Goal: Task Accomplishment & Management: Use online tool/utility

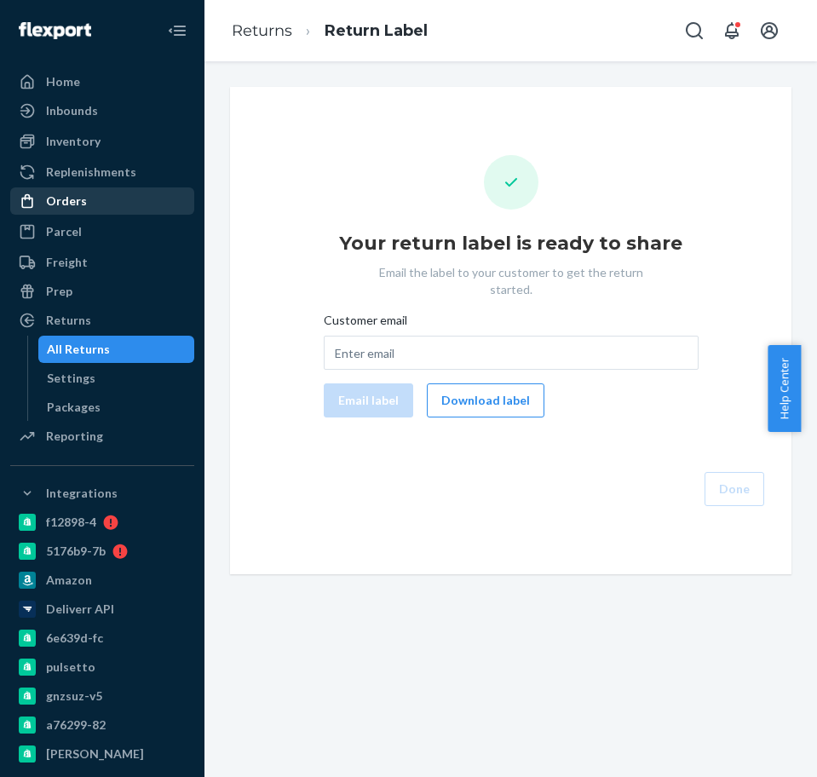
click at [85, 196] on div "Orders" at bounding box center [102, 201] width 181 height 24
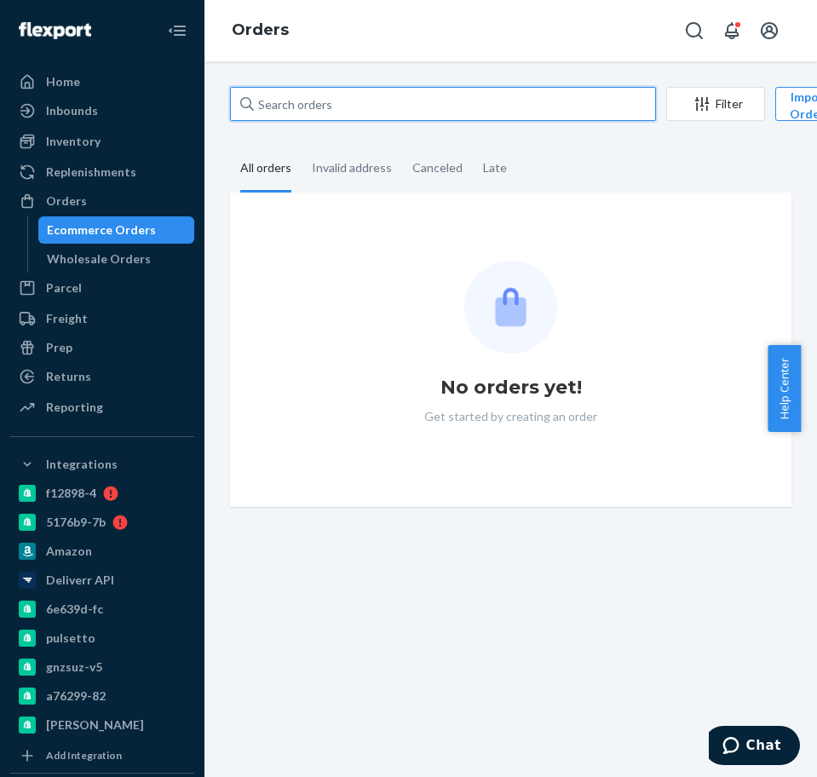
click at [319, 113] on input "text" at bounding box center [443, 104] width 426 height 34
paste input "2447060"
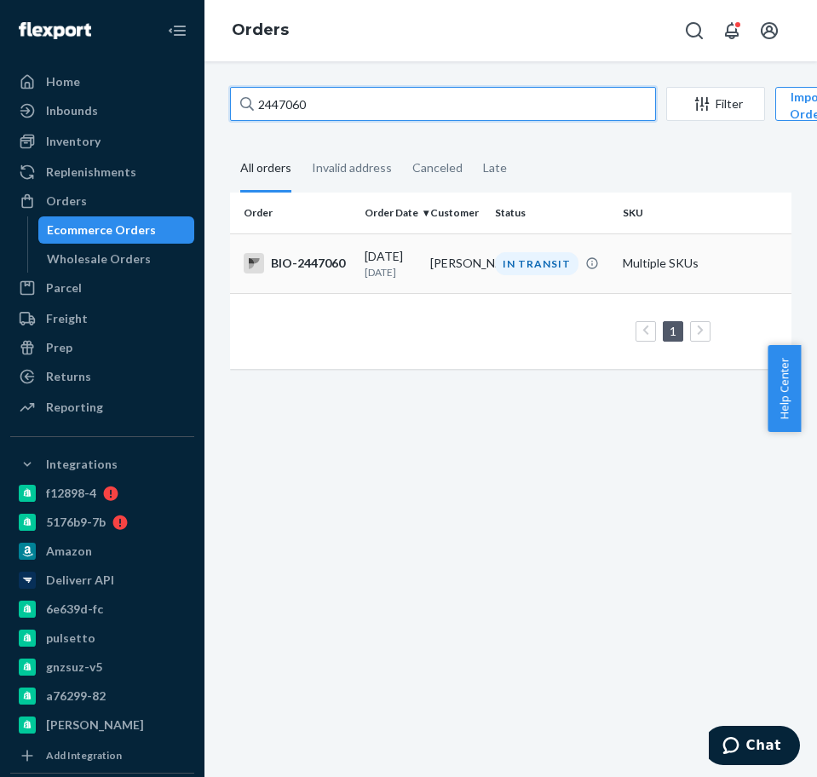
type input "2447060"
click at [294, 268] on div "BIO-2447060" at bounding box center [297, 263] width 107 height 20
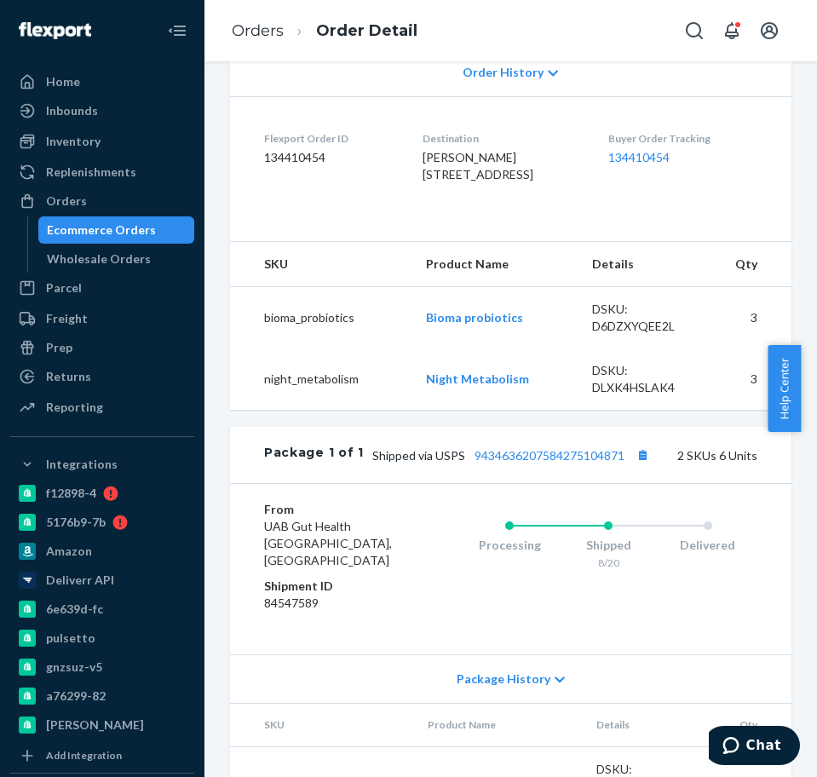
scroll to position [731, 0]
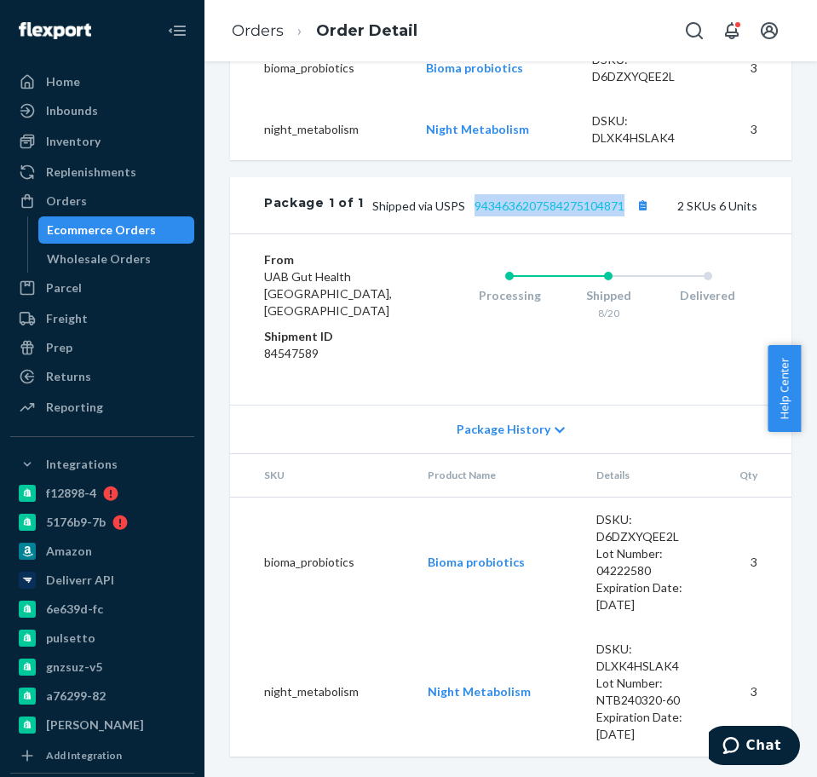
drag, startPoint x: 615, startPoint y: 221, endPoint x: 459, endPoint y: 222, distance: 155.9
click at [459, 213] on span "Shipped via USPS 9434636207584275104871" at bounding box center [512, 205] width 281 height 14
copy link "9434636207584275104871"
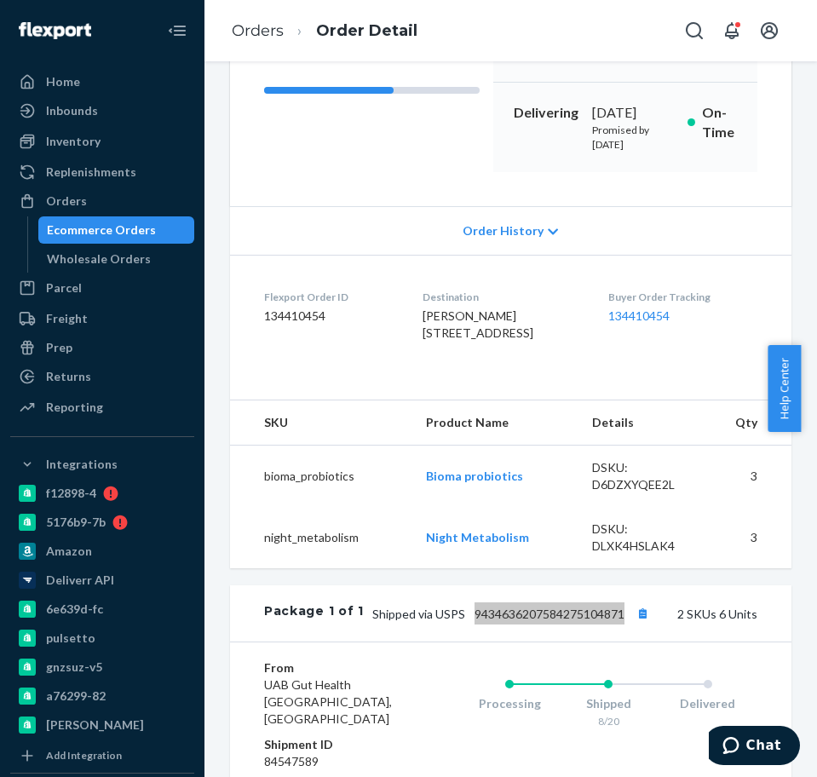
scroll to position [92, 0]
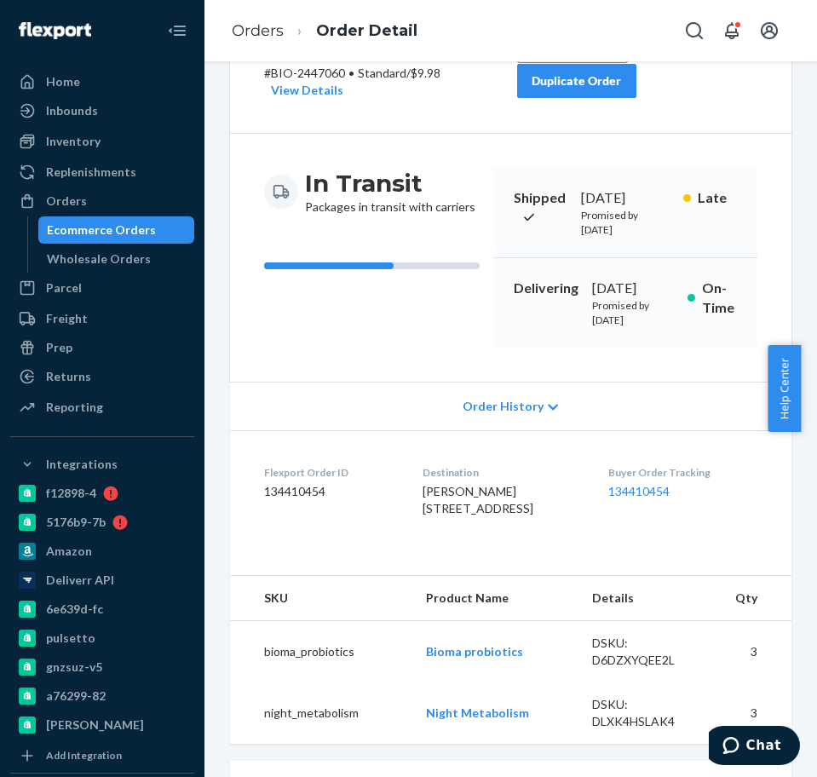
drag, startPoint x: 581, startPoint y: 310, endPoint x: 613, endPoint y: 324, distance: 35.5
click at [613, 324] on div "Delivering [DATE] Promised by [DATE] On-Time" at bounding box center [625, 302] width 264 height 89
copy div "[DATE]"
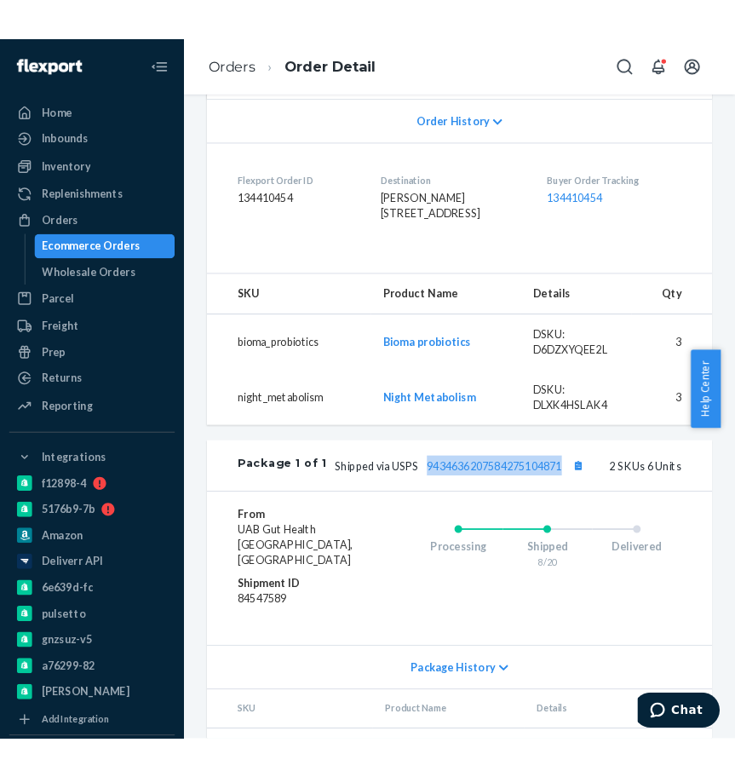
scroll to position [518, 0]
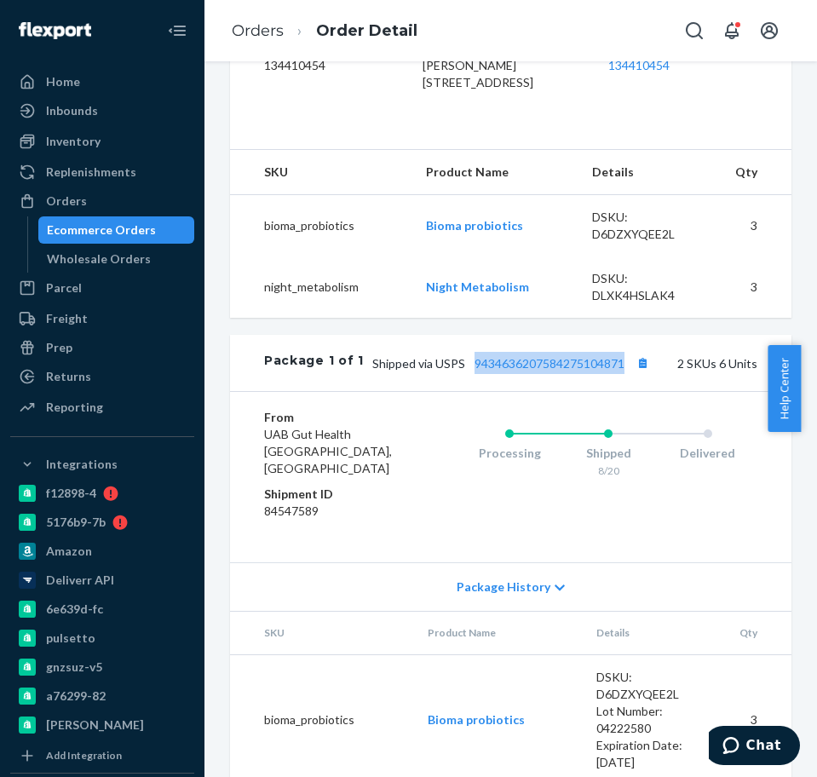
drag, startPoint x: 614, startPoint y: 439, endPoint x: 456, endPoint y: 438, distance: 158.4
click at [456, 370] on span "Shipped via USPS 9434636207584275104871" at bounding box center [512, 363] width 281 height 14
copy link "9434636207584275104871"
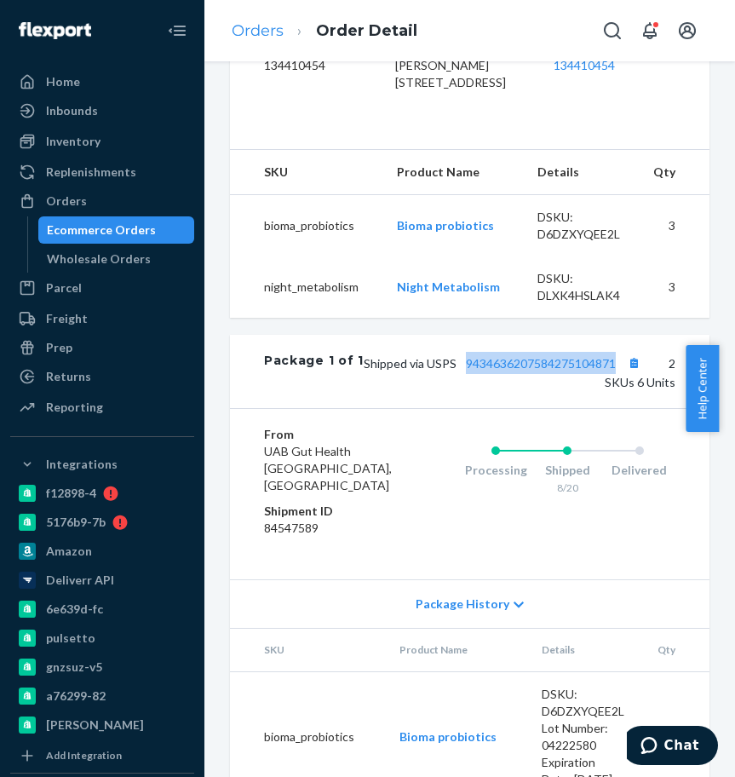
scroll to position [581, 0]
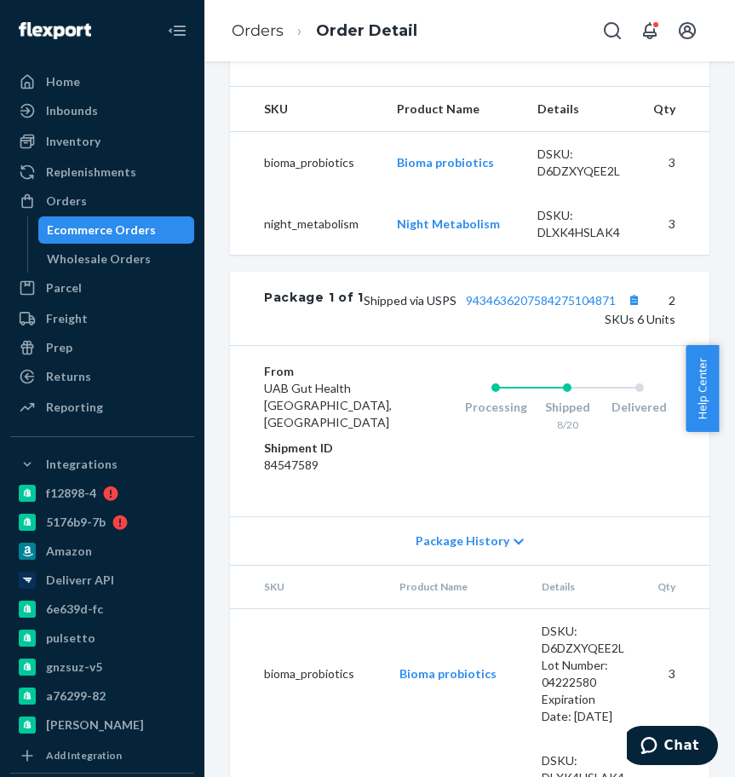
click at [267, 46] on ol "Orders Order Detail" at bounding box center [324, 31] width 213 height 50
click at [272, 32] on link "Orders" at bounding box center [258, 30] width 52 height 19
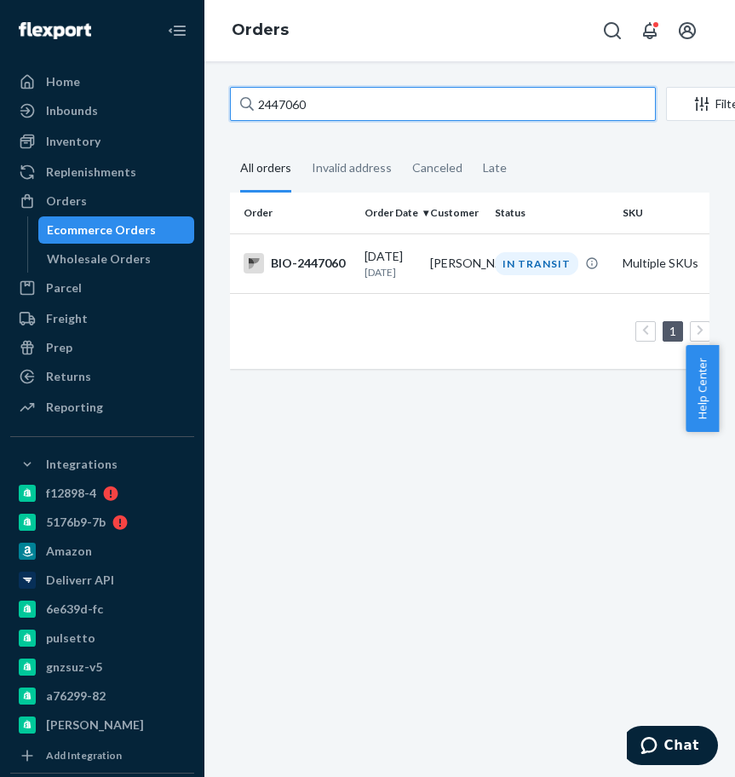
click at [341, 95] on input "2447060" at bounding box center [443, 104] width 426 height 34
click at [342, 95] on input "2447060" at bounding box center [443, 104] width 426 height 34
paste input "2438854"
type input "2438854"
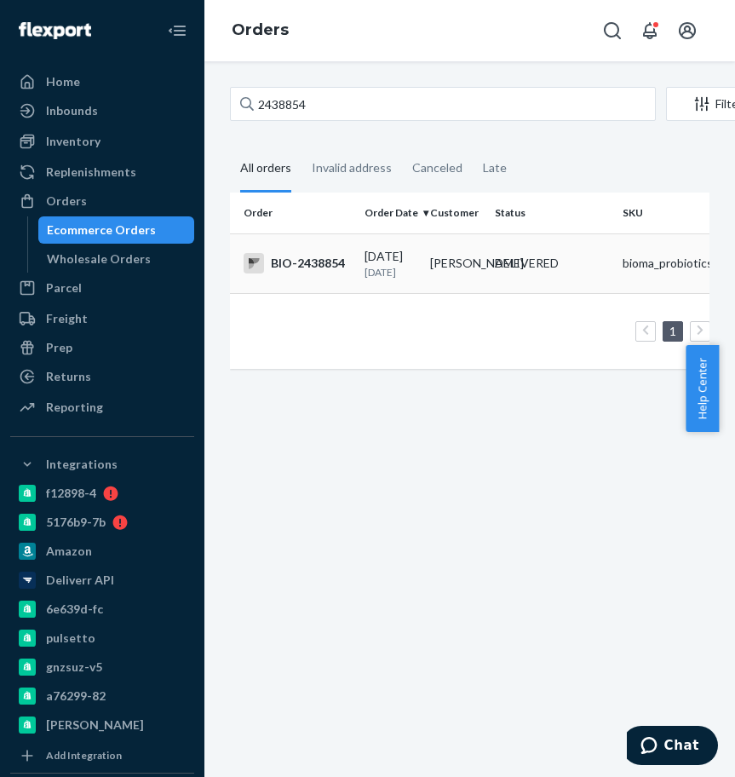
click at [339, 273] on div "BIO-2438854" at bounding box center [297, 263] width 107 height 20
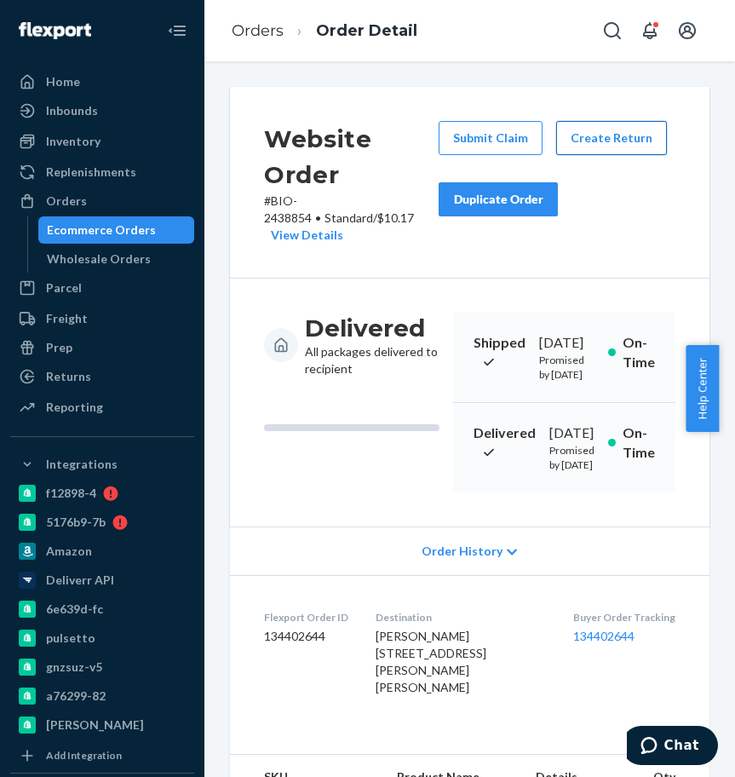
click at [571, 139] on button "Create Return" at bounding box center [611, 138] width 111 height 34
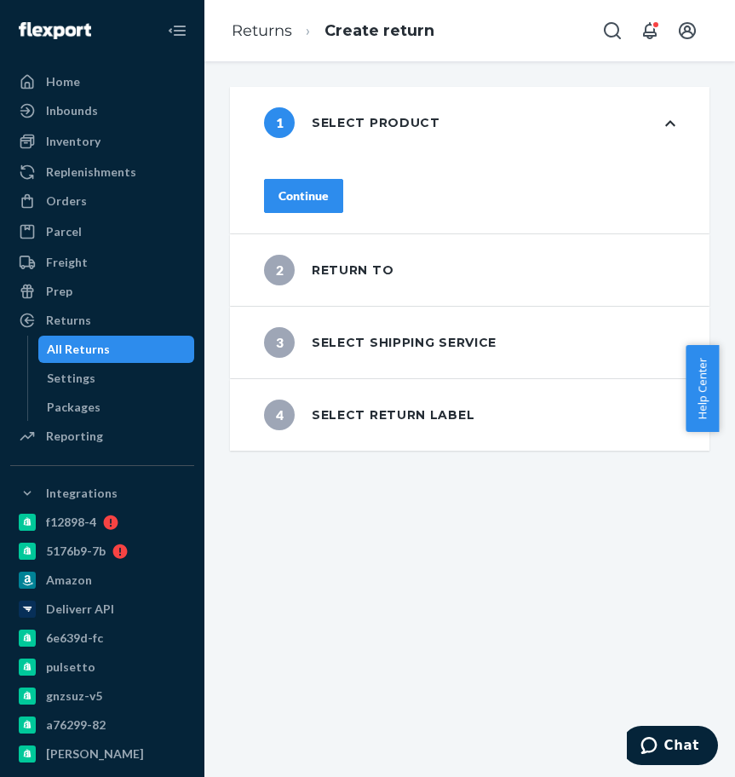
drag, startPoint x: 307, startPoint y: 198, endPoint x: 346, endPoint y: 188, distance: 39.5
click at [309, 197] on div "Continue" at bounding box center [470, 195] width 480 height 75
click at [329, 188] on div "Continue" at bounding box center [304, 195] width 50 height 17
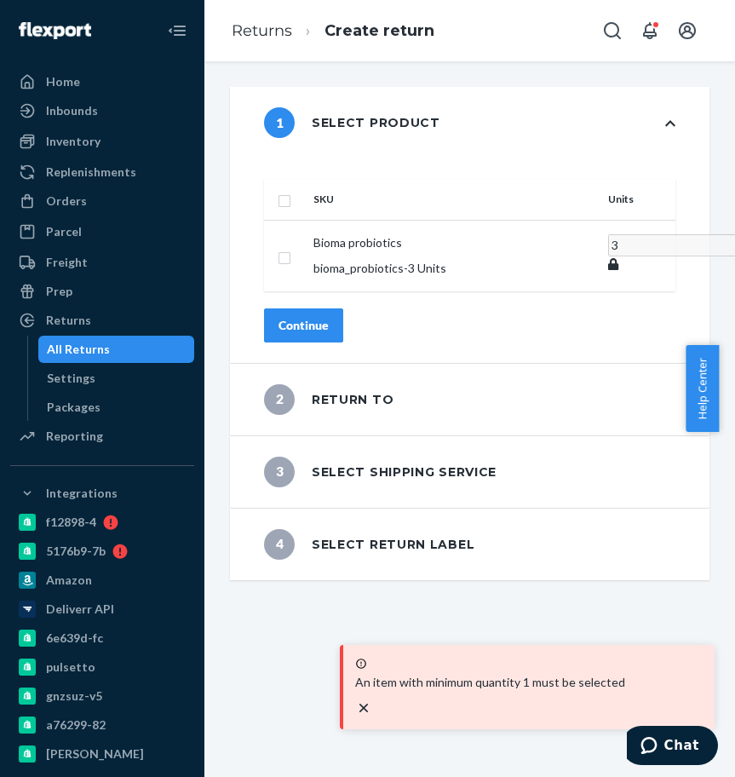
click at [307, 220] on td at bounding box center [285, 256] width 43 height 72
drag, startPoint x: 323, startPoint y: 241, endPoint x: 340, endPoint y: 240, distance: 17.1
click at [307, 240] on td at bounding box center [285, 256] width 43 height 72
click at [291, 247] on input "checkbox" at bounding box center [285, 256] width 14 height 18
checkbox input "true"
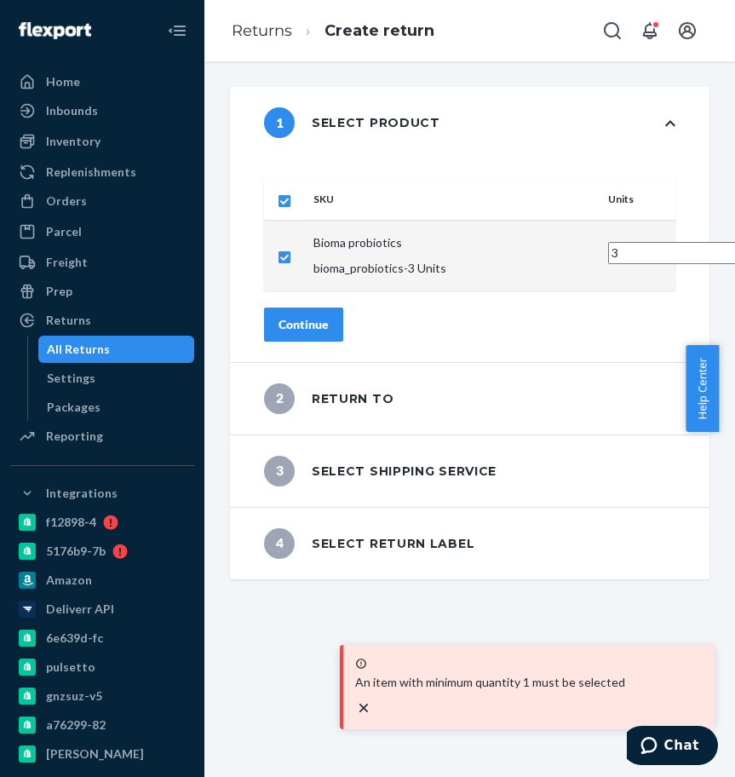
click at [343, 307] on button "Continue" at bounding box center [303, 324] width 79 height 34
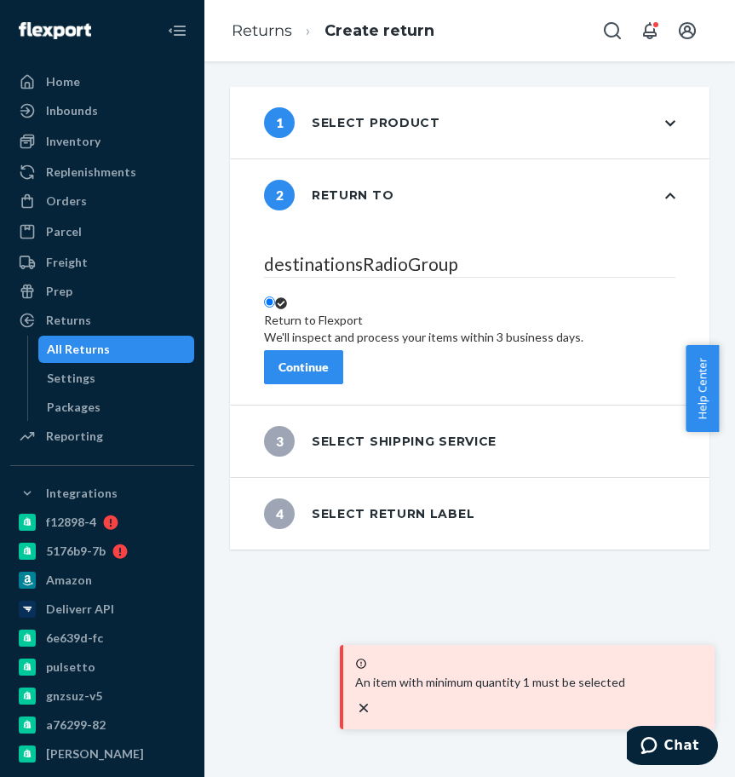
click at [329, 376] on div "Continue" at bounding box center [304, 367] width 50 height 17
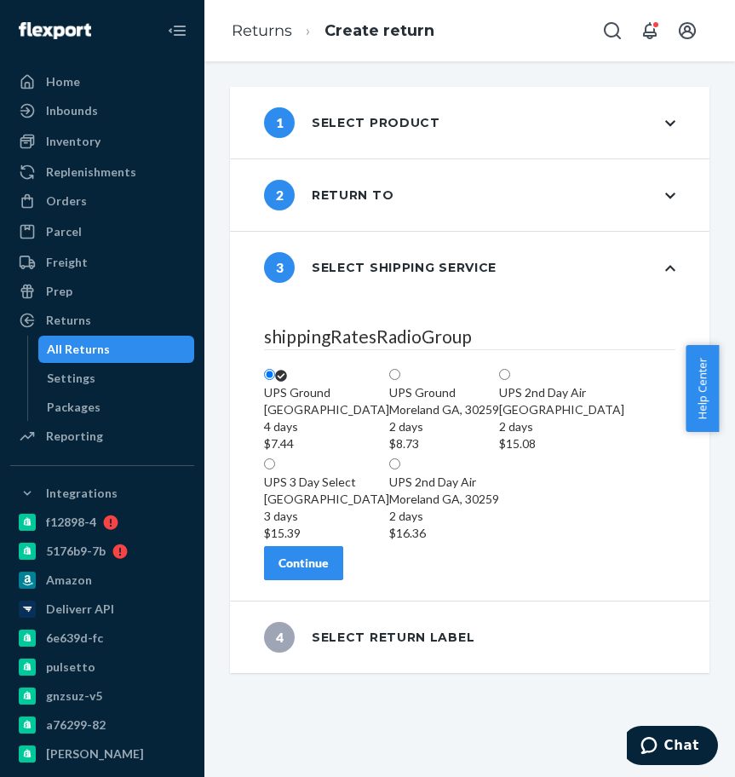
scroll to position [284, 0]
click at [343, 580] on button "Continue" at bounding box center [303, 563] width 79 height 34
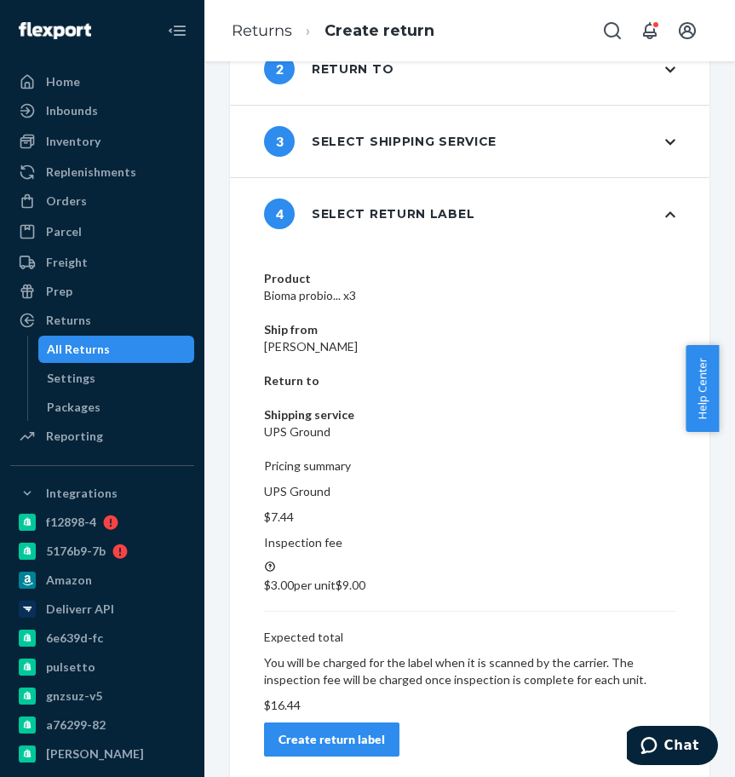
scroll to position [0, 0]
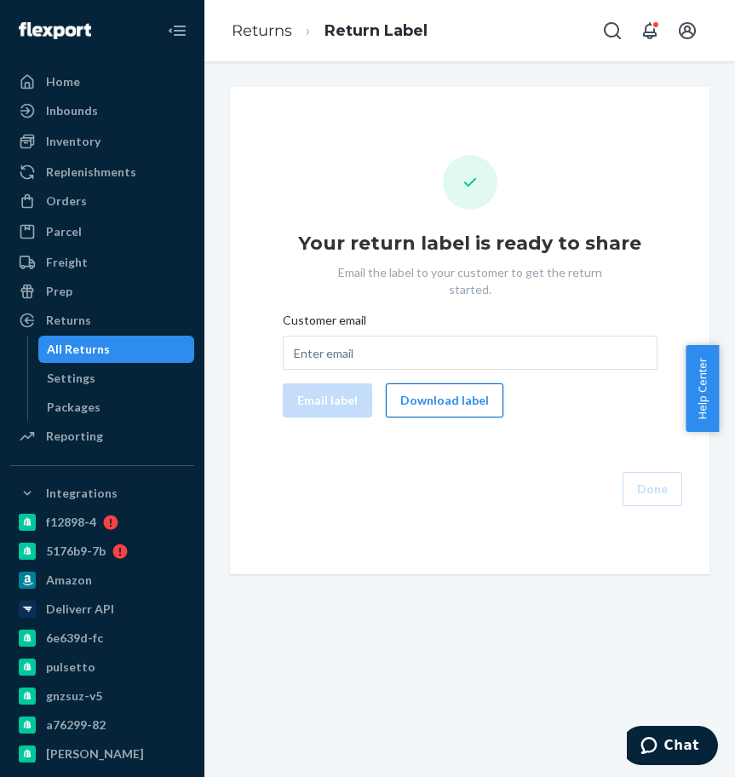
click at [427, 396] on button "Download label" at bounding box center [445, 400] width 118 height 34
